Goal: Task Accomplishment & Management: Manage account settings

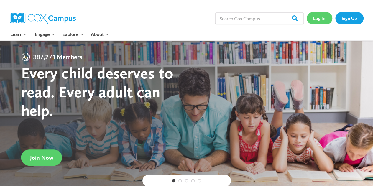
click at [320, 19] on link "Log In" at bounding box center [320, 18] width 26 height 12
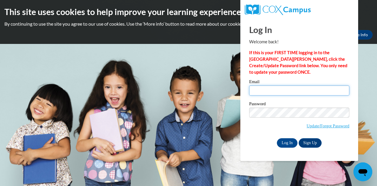
click at [308, 88] on input "Email" at bounding box center [299, 90] width 100 height 10
type input "shyde@wbsd-schools.org"
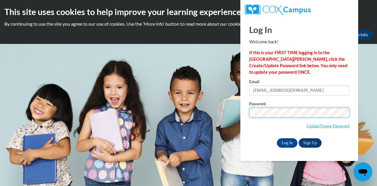
click at [277, 138] on input "Log In" at bounding box center [287, 142] width 21 height 9
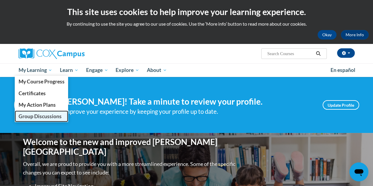
click at [38, 116] on span "Group Discussions" at bounding box center [39, 116] width 43 height 6
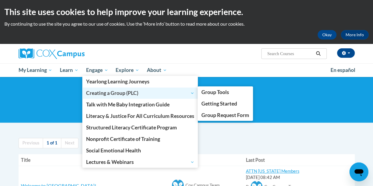
click at [106, 93] on span "Creating a Group (PLC)" at bounding box center [140, 93] width 108 height 7
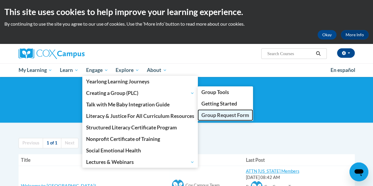
click at [219, 117] on span "Group Request Form" at bounding box center [225, 115] width 48 height 6
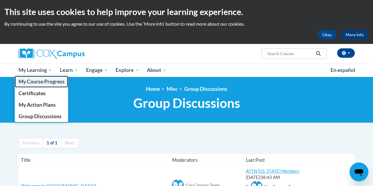
click at [44, 82] on span "My Course Progress" at bounding box center [41, 81] width 46 height 6
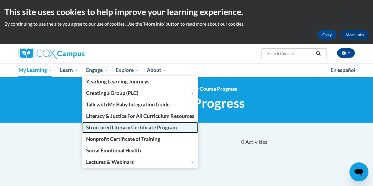
click at [111, 130] on span "Structured Literacy Certificate Program" at bounding box center [131, 127] width 91 height 6
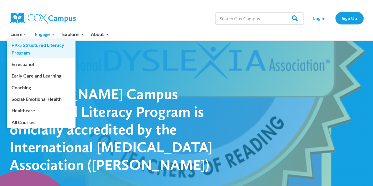
click at [27, 47] on link "PK-5 Structured Literacy Program" at bounding box center [41, 49] width 69 height 19
